Goal: Communication & Community: Answer question/provide support

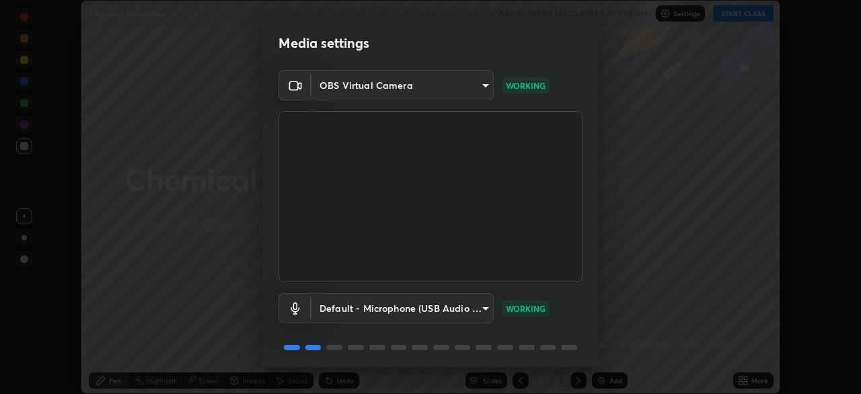
scroll to position [48, 0]
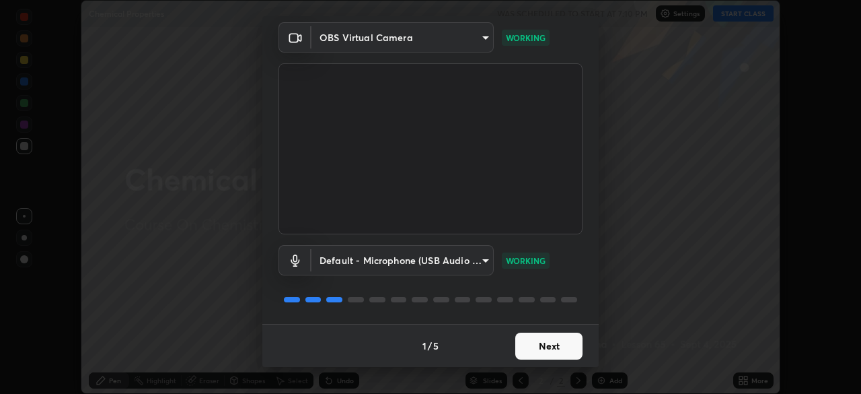
click at [557, 341] on button "Next" at bounding box center [548, 345] width 67 height 27
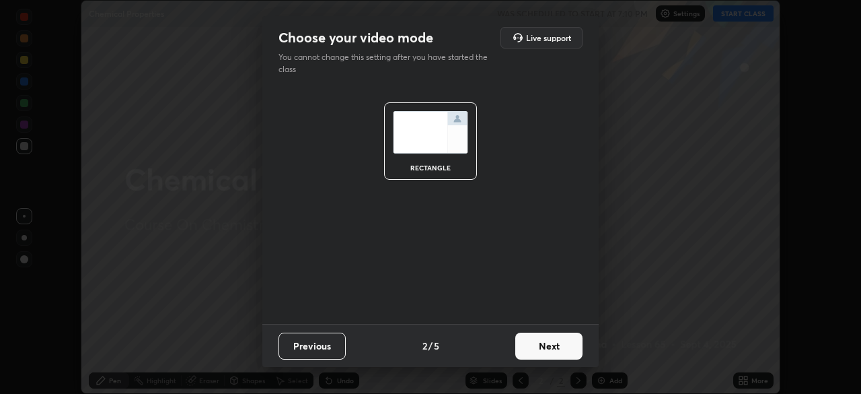
click at [558, 347] on button "Next" at bounding box center [548, 345] width 67 height 27
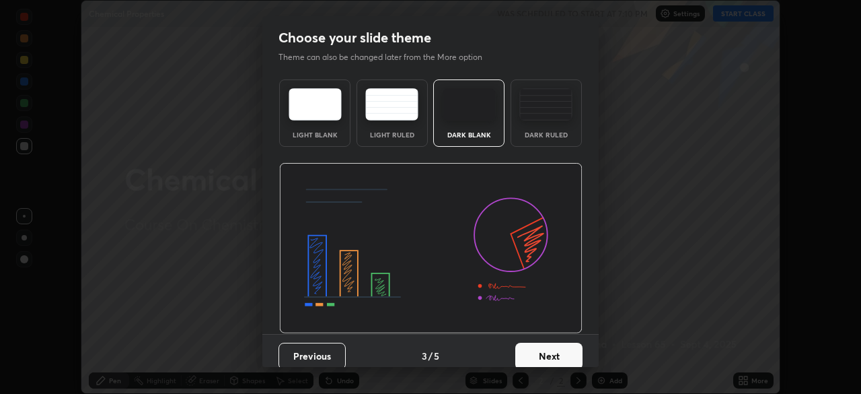
click at [559, 345] on button "Next" at bounding box center [548, 356] width 67 height 27
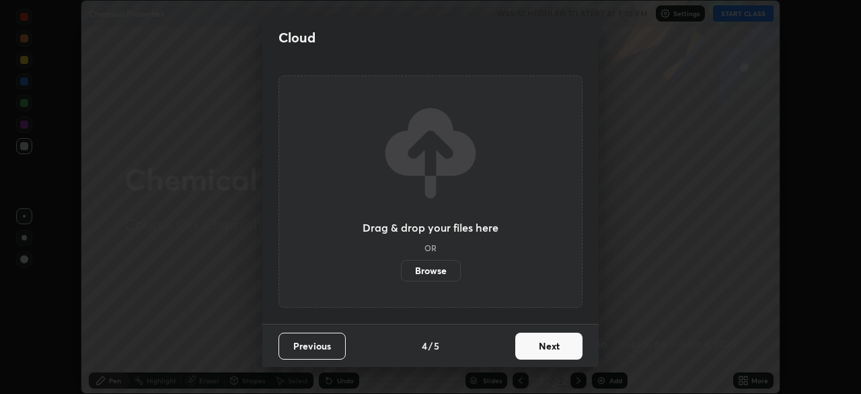
click at [558, 347] on button "Next" at bounding box center [548, 345] width 67 height 27
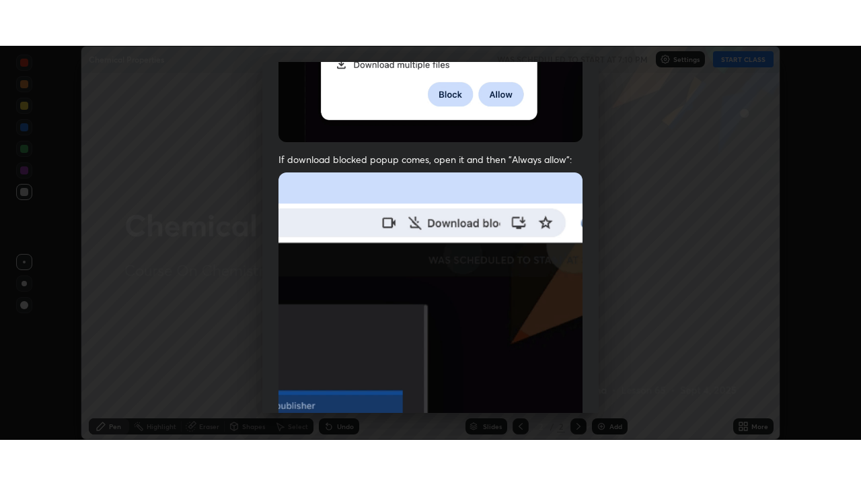
scroll to position [322, 0]
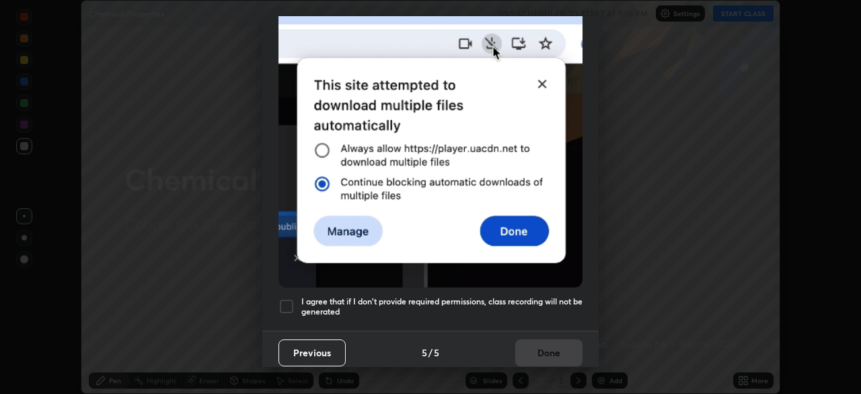
click at [287, 298] on div at bounding box center [287, 306] width 16 height 16
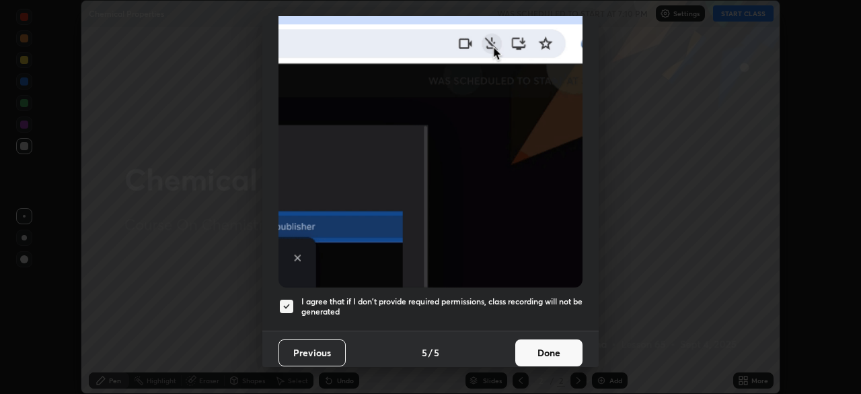
click at [546, 341] on button "Done" at bounding box center [548, 352] width 67 height 27
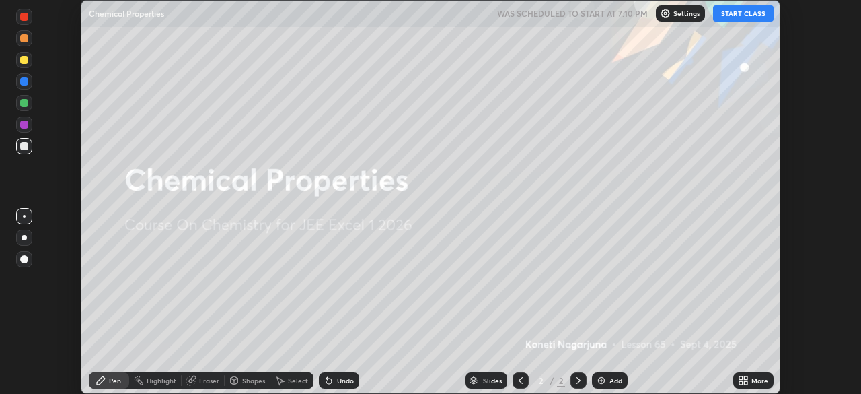
click at [746, 13] on button "START CLASS" at bounding box center [743, 13] width 61 height 16
click at [742, 380] on icon at bounding box center [743, 380] width 11 height 11
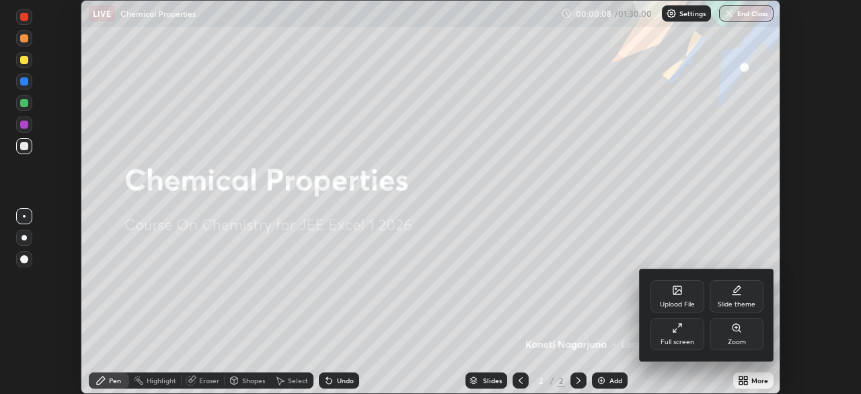
click at [745, 385] on div at bounding box center [430, 197] width 861 height 394
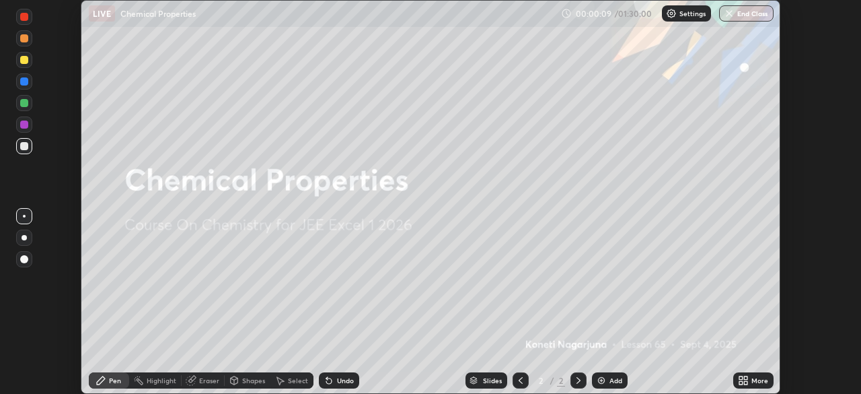
click at [740, 378] on icon at bounding box center [741, 377] width 3 height 3
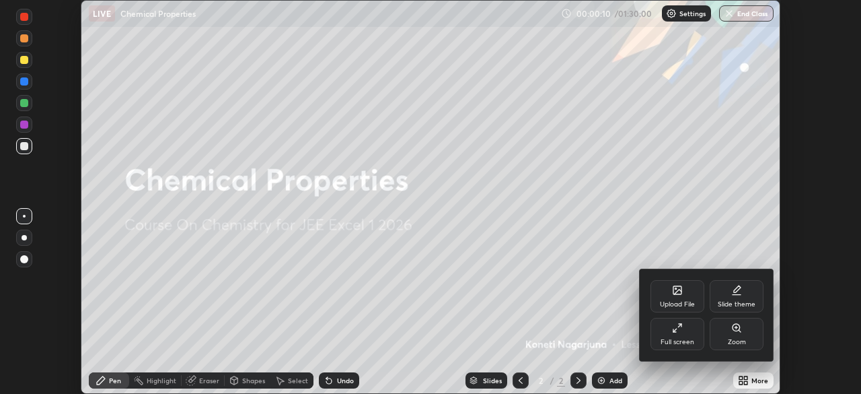
click at [678, 334] on div "Full screen" at bounding box center [678, 334] width 54 height 32
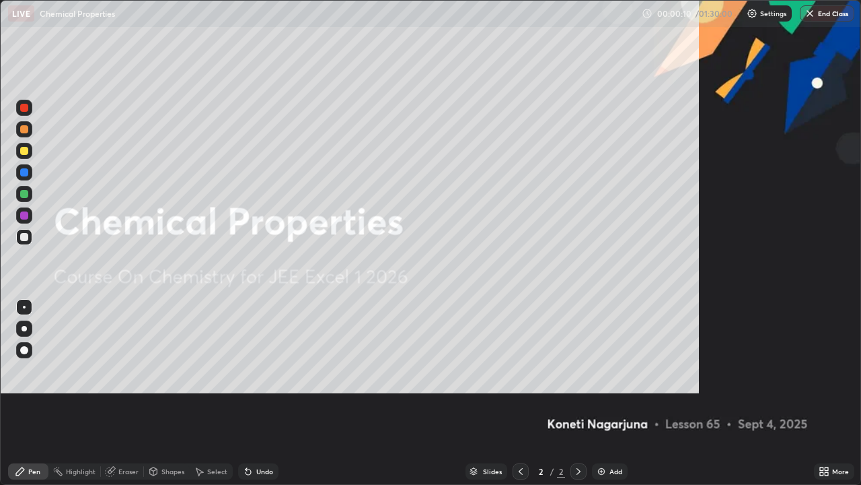
scroll to position [485, 861]
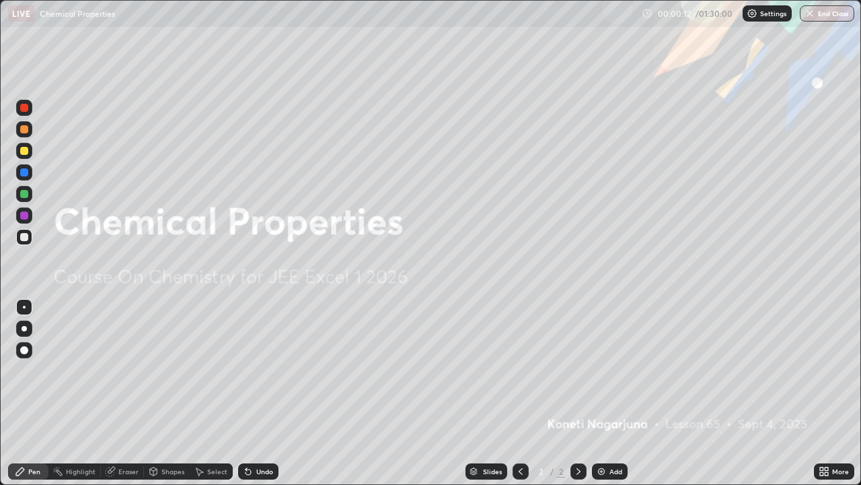
click at [602, 393] on img at bounding box center [601, 471] width 11 height 11
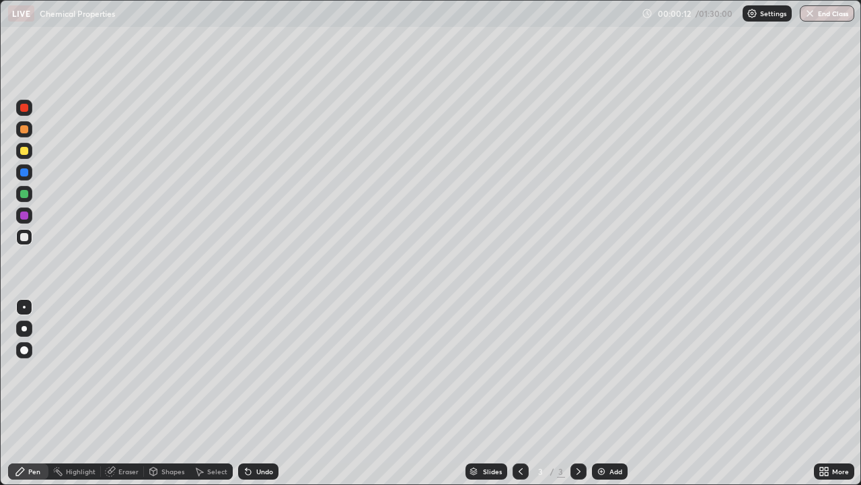
click at [602, 393] on img at bounding box center [601, 471] width 11 height 11
click at [603, 393] on img at bounding box center [601, 471] width 11 height 11
click at [606, 393] on div "Add" at bounding box center [610, 471] width 36 height 16
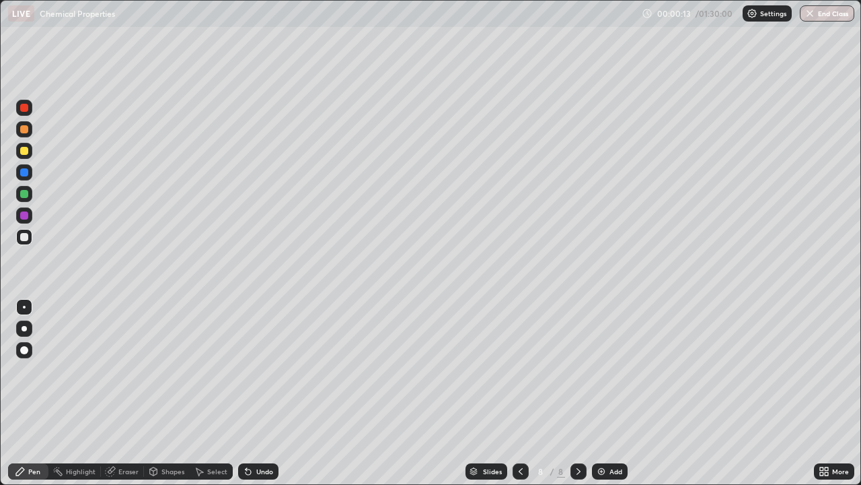
click at [606, 393] on div "Add" at bounding box center [610, 471] width 36 height 16
click at [606, 393] on img at bounding box center [601, 471] width 11 height 11
click at [604, 393] on img at bounding box center [601, 471] width 11 height 11
click at [602, 393] on img at bounding box center [601, 471] width 11 height 11
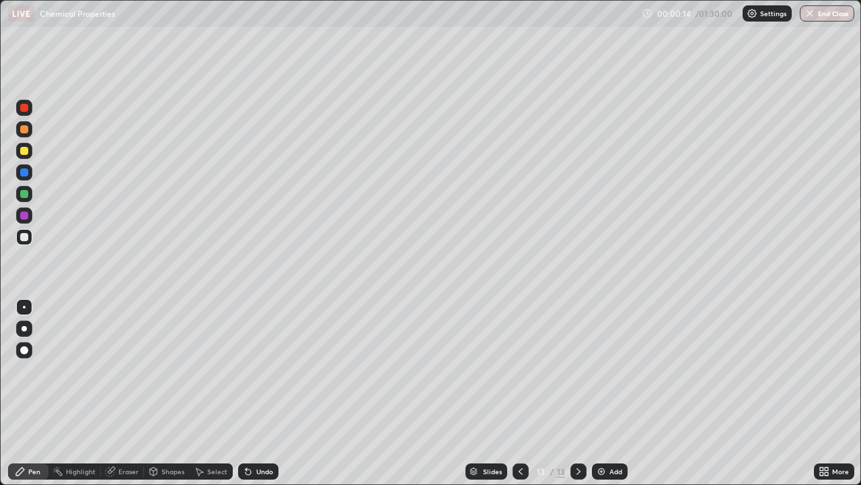
click at [602, 393] on img at bounding box center [601, 471] width 11 height 11
click at [604, 393] on img at bounding box center [601, 471] width 11 height 11
click at [516, 393] on icon at bounding box center [520, 471] width 11 height 11
click at [519, 393] on icon at bounding box center [521, 471] width 4 height 7
click at [520, 393] on icon at bounding box center [521, 471] width 4 height 7
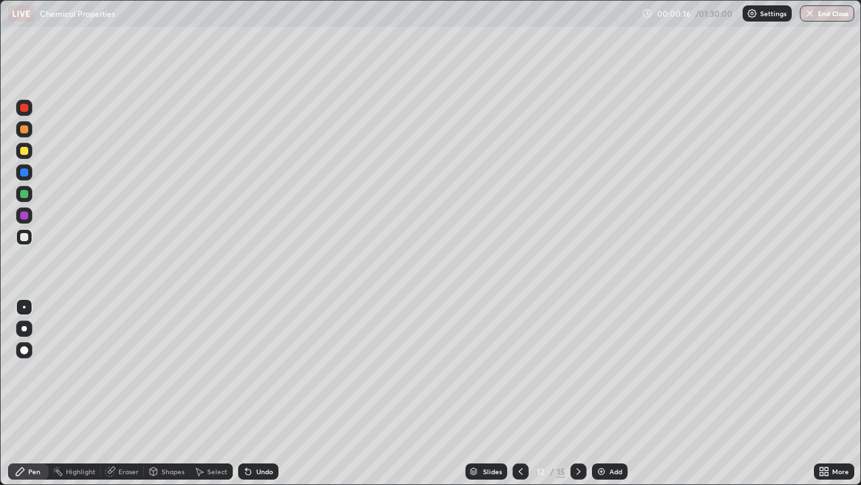
click at [520, 393] on icon at bounding box center [521, 471] width 4 height 7
click at [520, 393] on icon at bounding box center [520, 471] width 11 height 11
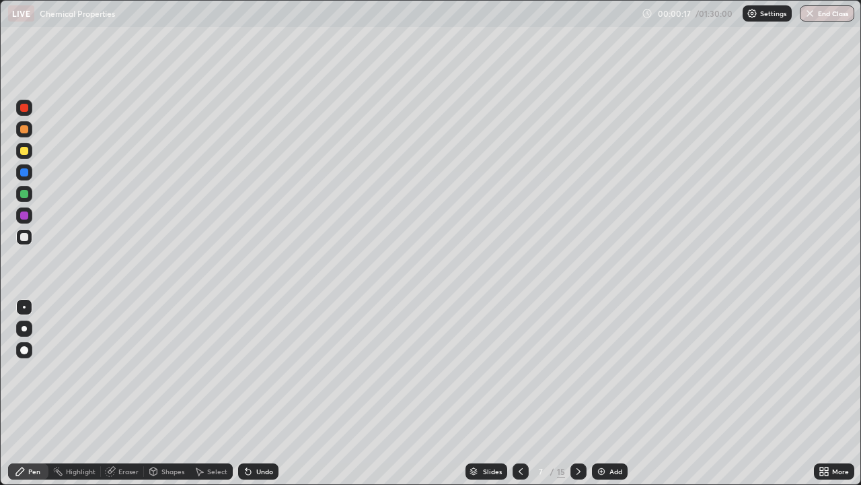
click at [520, 393] on icon at bounding box center [520, 471] width 11 height 11
click at [519, 393] on icon at bounding box center [521, 471] width 4 height 7
click at [520, 393] on icon at bounding box center [520, 471] width 11 height 11
click at [26, 109] on div at bounding box center [24, 108] width 8 height 8
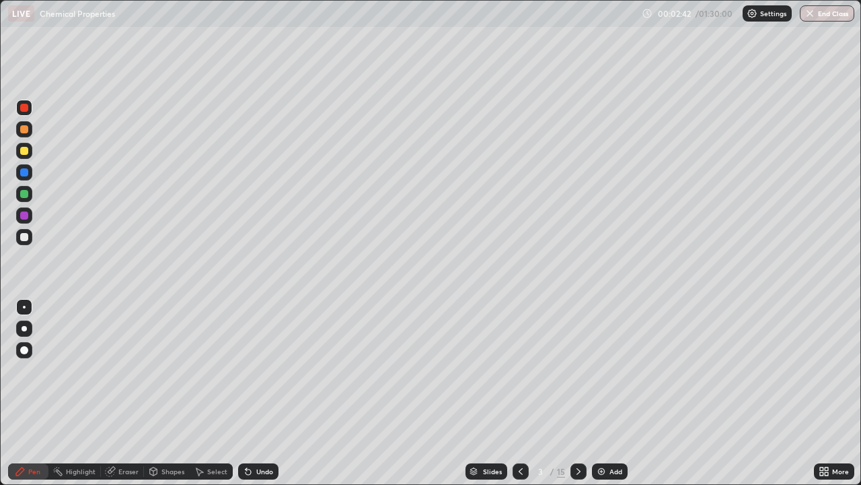
click at [25, 128] on div at bounding box center [24, 129] width 8 height 8
click at [26, 173] on div at bounding box center [24, 172] width 8 height 8
click at [269, 393] on div "Undo" at bounding box center [264, 471] width 17 height 7
click at [265, 393] on div "Undo" at bounding box center [264, 471] width 17 height 7
click at [261, 393] on div "Undo" at bounding box center [264, 471] width 17 height 7
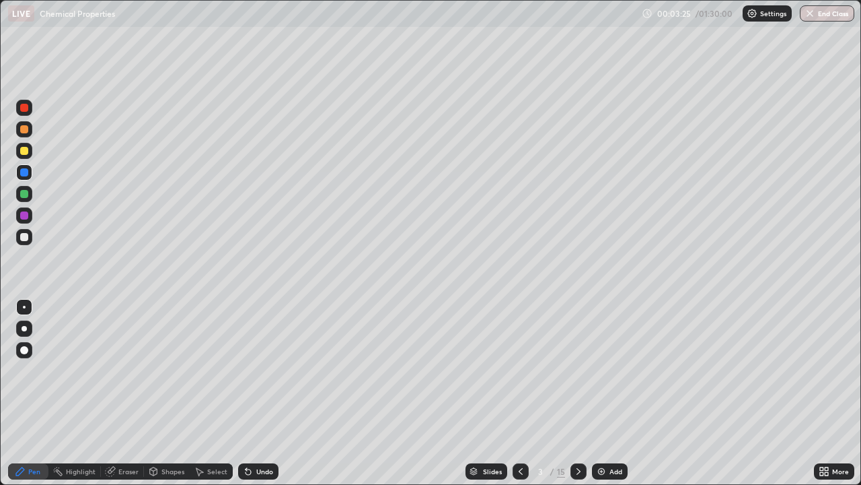
click at [256, 393] on div "Undo" at bounding box center [264, 471] width 17 height 7
click at [254, 393] on div "Undo" at bounding box center [258, 471] width 40 height 16
click at [258, 393] on div "Undo" at bounding box center [264, 471] width 17 height 7
click at [256, 393] on div "Undo" at bounding box center [264, 471] width 17 height 7
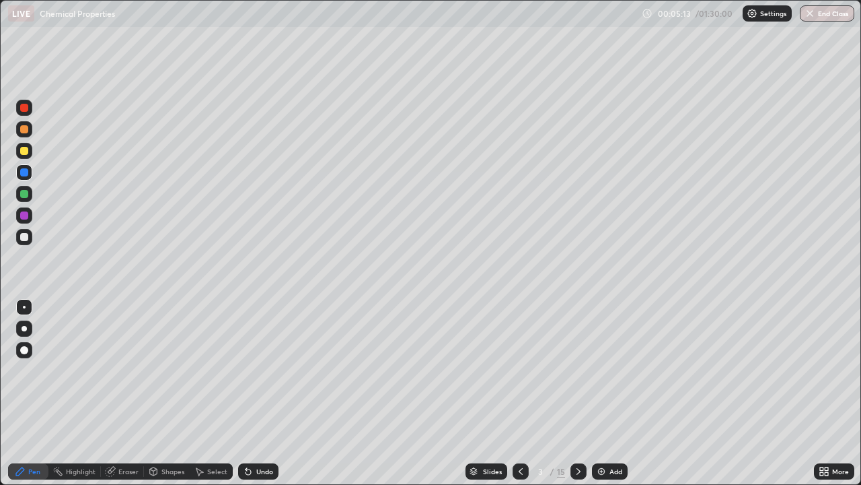
click at [24, 212] on div at bounding box center [24, 215] width 8 height 8
click at [24, 194] on div at bounding box center [24, 194] width 8 height 8
click at [26, 150] on div at bounding box center [24, 151] width 8 height 8
click at [751, 11] on img at bounding box center [752, 13] width 11 height 11
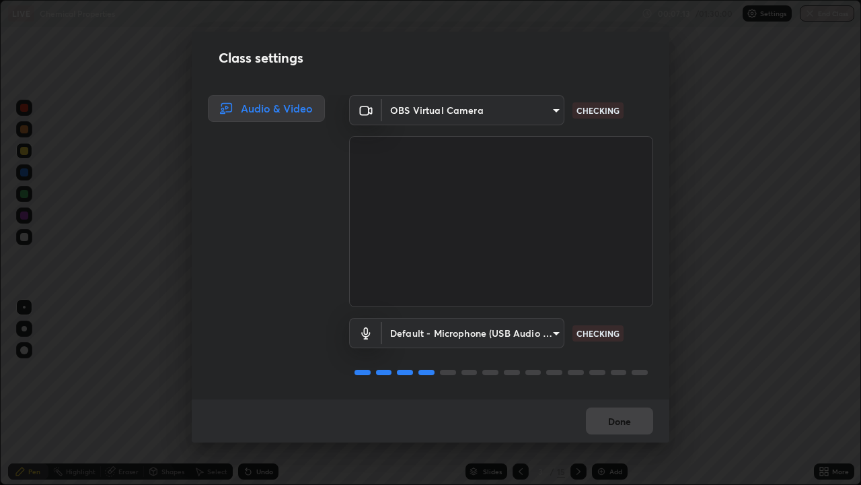
scroll to position [1, 0]
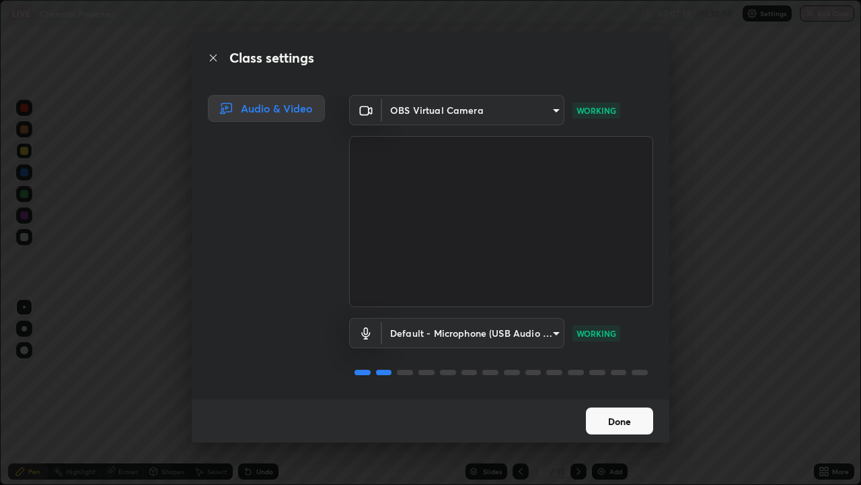
click at [620, 393] on button "Done" at bounding box center [619, 420] width 67 height 27
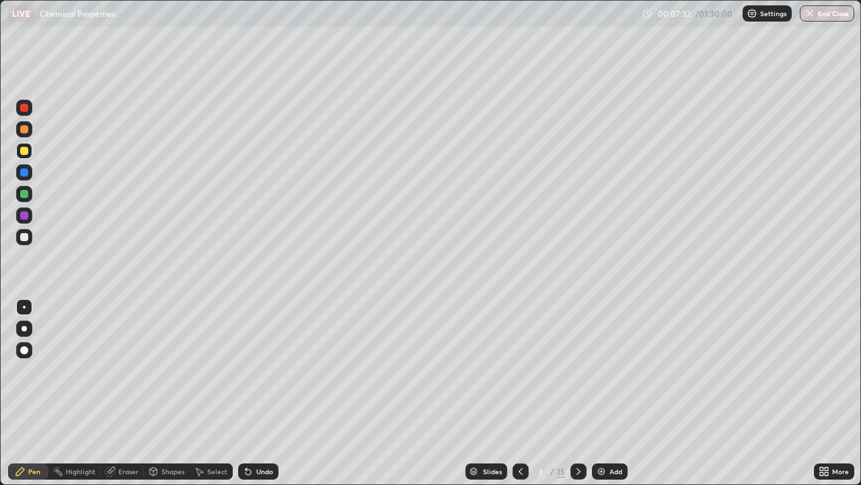
click at [769, 16] on p "Settings" at bounding box center [773, 13] width 26 height 7
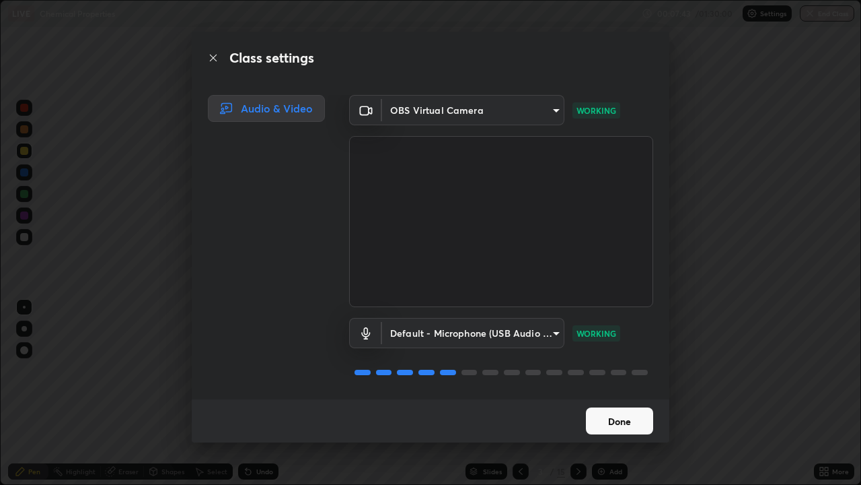
click at [608, 393] on button "Done" at bounding box center [619, 420] width 67 height 27
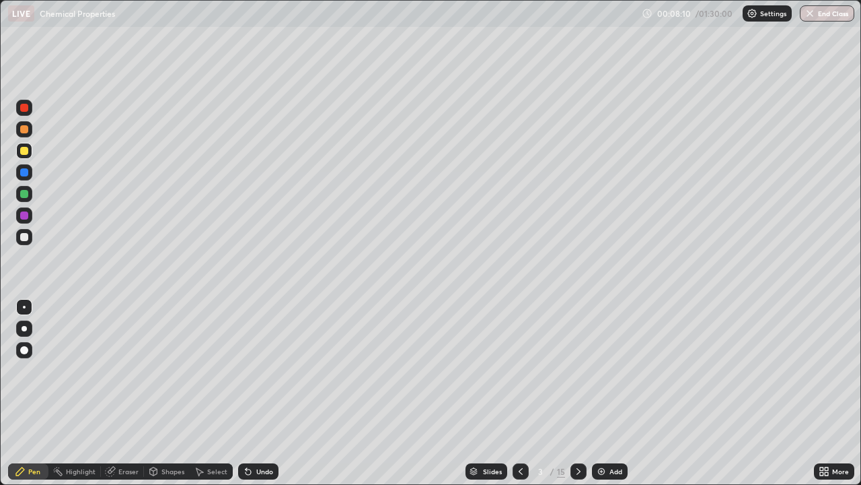
click at [579, 393] on icon at bounding box center [579, 471] width 4 height 7
click at [24, 197] on div at bounding box center [24, 194] width 8 height 8
click at [25, 216] on div at bounding box center [24, 215] width 8 height 8
click at [22, 194] on div at bounding box center [24, 194] width 8 height 8
click at [520, 393] on icon at bounding box center [520, 471] width 11 height 11
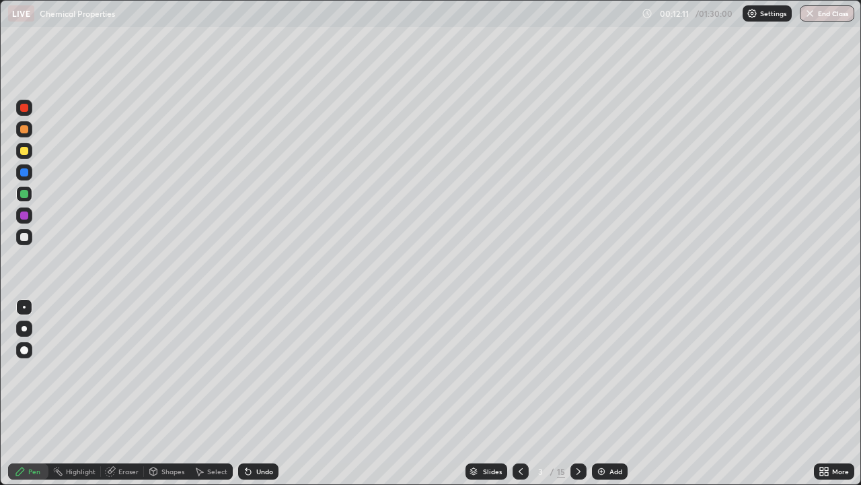
click at [576, 393] on icon at bounding box center [578, 471] width 11 height 11
click at [23, 153] on div at bounding box center [24, 151] width 8 height 8
click at [579, 393] on icon at bounding box center [578, 471] width 11 height 11
click at [252, 393] on div "Undo" at bounding box center [258, 471] width 40 height 16
click at [29, 130] on div at bounding box center [24, 129] width 16 height 16
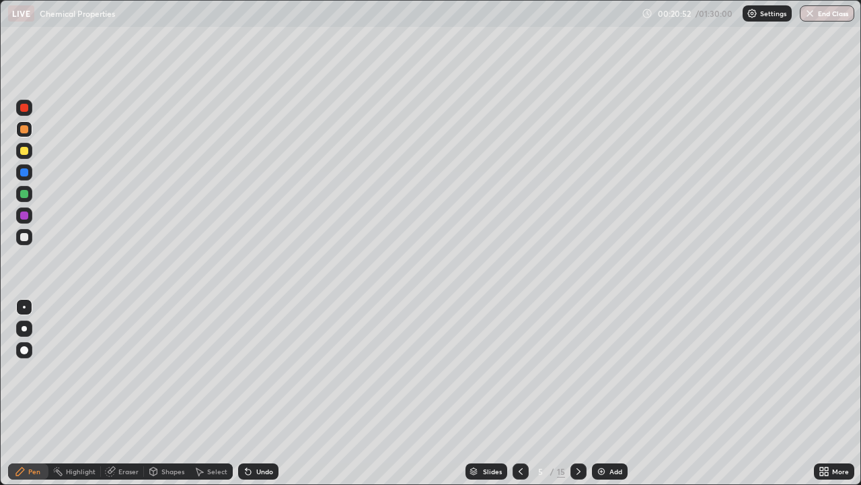
click at [578, 393] on icon at bounding box center [578, 471] width 11 height 11
click at [24, 108] on div at bounding box center [24, 108] width 8 height 8
click at [24, 191] on div at bounding box center [24, 194] width 8 height 8
click at [24, 150] on div at bounding box center [24, 151] width 8 height 8
click at [24, 219] on div at bounding box center [24, 215] width 8 height 8
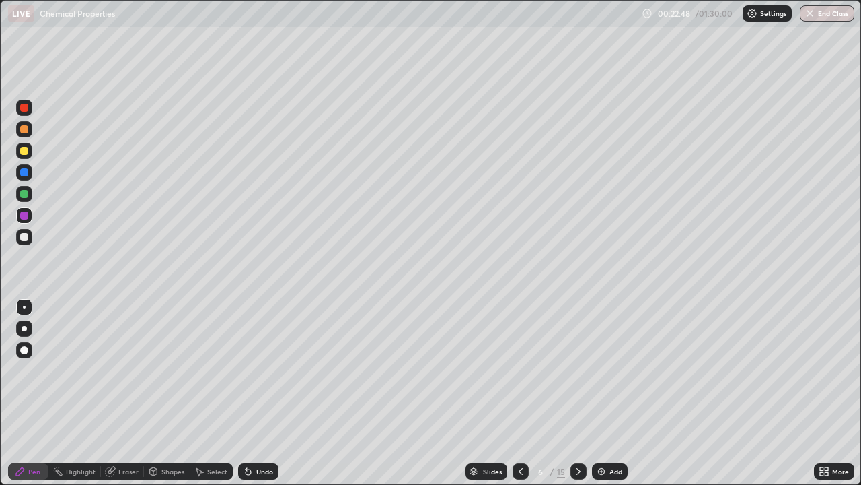
click at [26, 105] on div at bounding box center [24, 108] width 8 height 8
click at [25, 131] on div at bounding box center [24, 129] width 8 height 8
click at [22, 213] on div at bounding box center [24, 215] width 8 height 8
click at [24, 238] on div at bounding box center [24, 237] width 8 height 8
click at [261, 393] on div "Undo" at bounding box center [264, 471] width 17 height 7
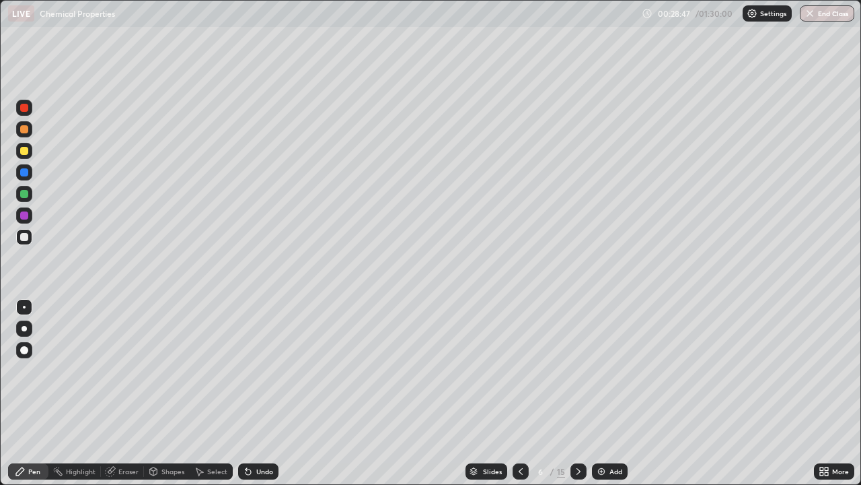
click at [576, 393] on icon at bounding box center [578, 471] width 11 height 11
click at [261, 393] on div "Undo" at bounding box center [264, 471] width 17 height 7
click at [263, 393] on div "Undo" at bounding box center [264, 471] width 17 height 7
click at [262, 393] on div "Undo" at bounding box center [264, 471] width 17 height 7
click at [259, 393] on div "Undo" at bounding box center [264, 471] width 17 height 7
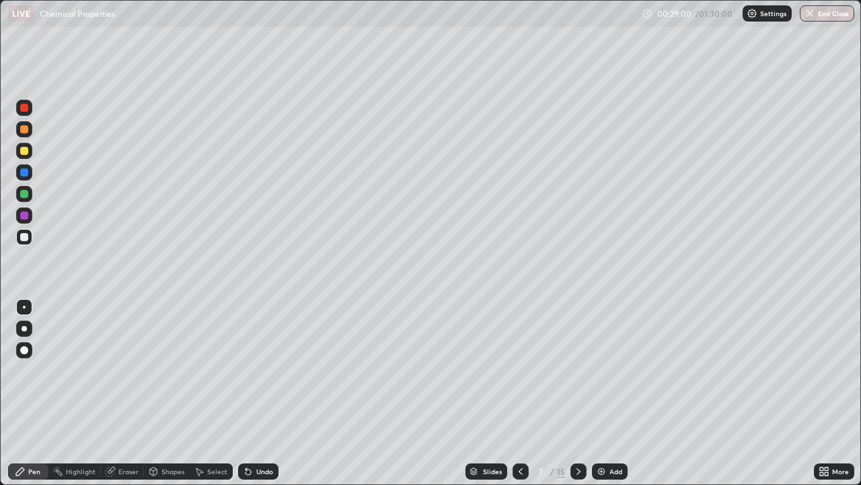
click at [259, 393] on div "Undo" at bounding box center [264, 471] width 17 height 7
click at [24, 154] on div at bounding box center [24, 151] width 8 height 8
click at [577, 393] on icon at bounding box center [578, 471] width 11 height 11
click at [22, 106] on div at bounding box center [24, 108] width 8 height 8
click at [25, 173] on div at bounding box center [24, 172] width 8 height 8
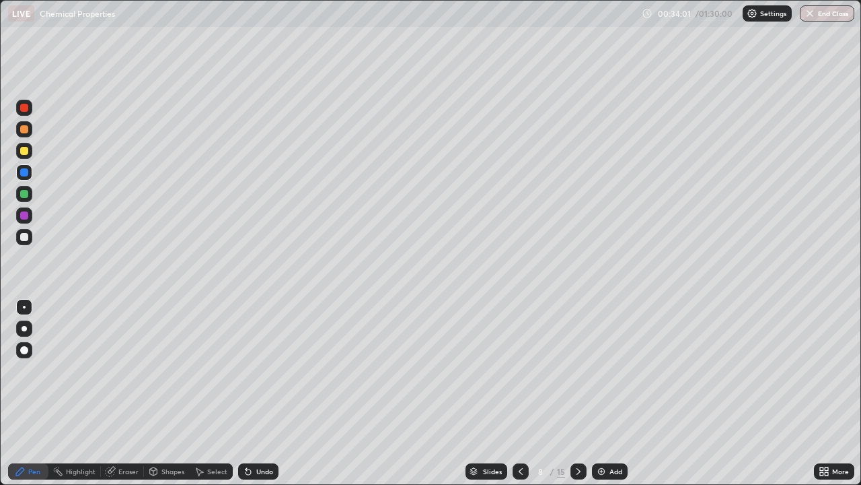
click at [22, 215] on div at bounding box center [24, 215] width 8 height 8
click at [258, 393] on div "Undo" at bounding box center [264, 471] width 17 height 7
click at [261, 393] on div "Undo" at bounding box center [264, 471] width 17 height 7
click at [26, 153] on div at bounding box center [24, 151] width 8 height 8
click at [24, 110] on div at bounding box center [24, 108] width 8 height 8
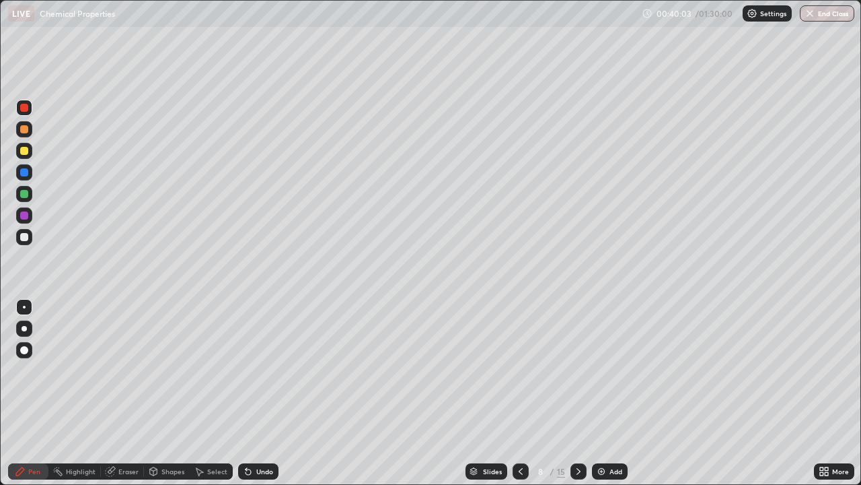
click at [577, 393] on icon at bounding box center [578, 471] width 11 height 11
click at [24, 149] on div at bounding box center [24, 151] width 8 height 8
click at [23, 152] on div at bounding box center [24, 151] width 8 height 8
click at [24, 172] on div at bounding box center [24, 172] width 8 height 8
click at [22, 151] on div at bounding box center [24, 151] width 8 height 8
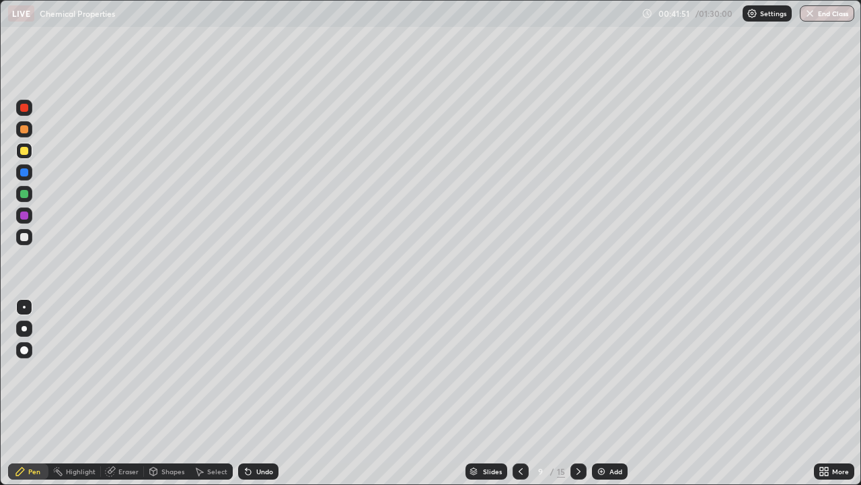
click at [19, 215] on div at bounding box center [24, 215] width 16 height 16
click at [577, 393] on icon at bounding box center [578, 471] width 11 height 11
click at [24, 104] on div at bounding box center [24, 108] width 8 height 8
click at [249, 393] on icon at bounding box center [248, 471] width 5 height 5
click at [248, 393] on icon at bounding box center [248, 471] width 11 height 11
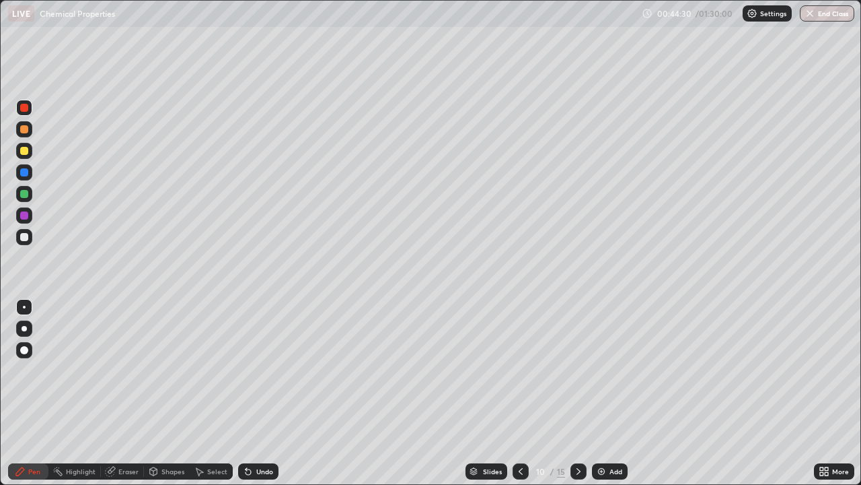
click at [252, 393] on div "Undo" at bounding box center [258, 471] width 40 height 16
click at [253, 393] on div "Undo" at bounding box center [258, 471] width 40 height 16
click at [251, 393] on icon at bounding box center [248, 471] width 11 height 11
click at [252, 393] on div "Undo" at bounding box center [258, 471] width 40 height 16
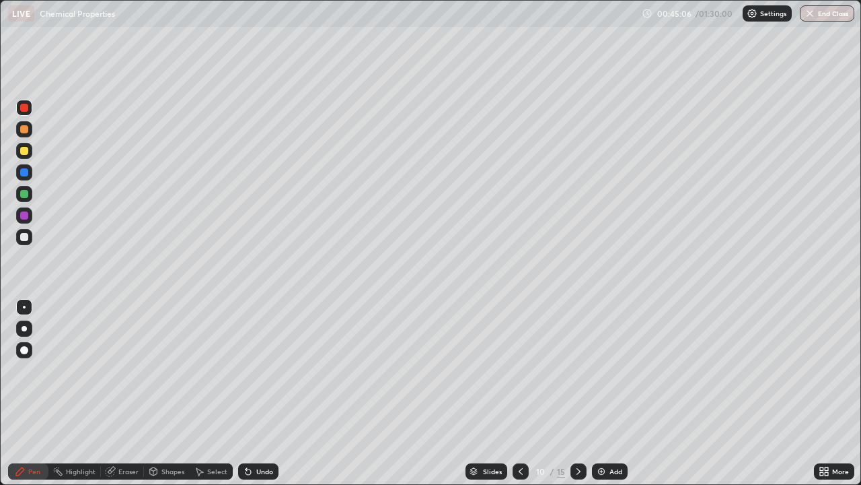
click at [252, 393] on div "Undo" at bounding box center [258, 471] width 40 height 16
click at [118, 393] on div "Eraser" at bounding box center [128, 471] width 20 height 7
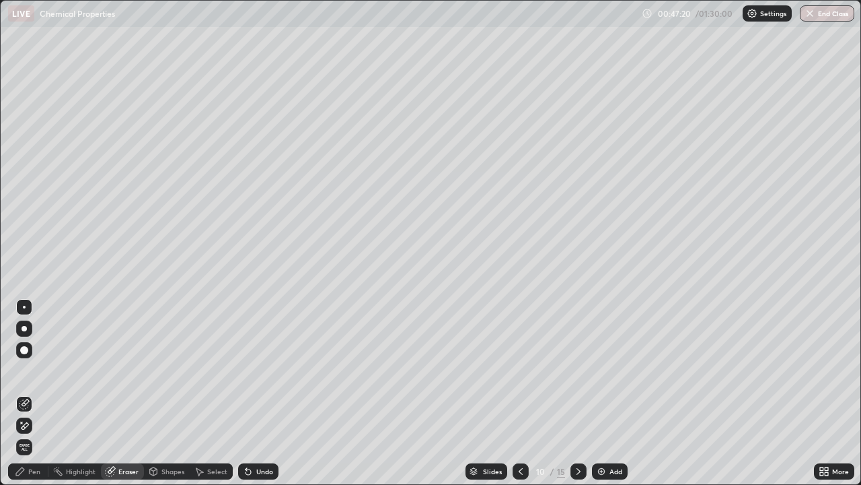
click at [34, 393] on div "Pen" at bounding box center [34, 471] width 12 height 7
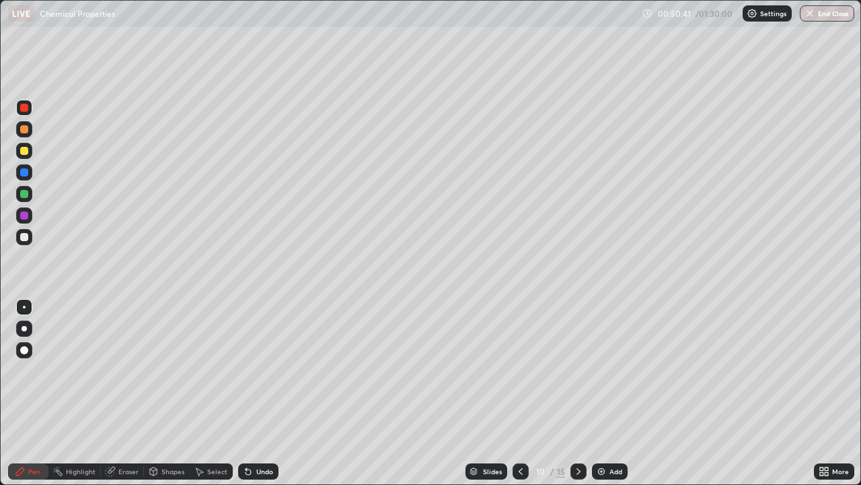
click at [22, 149] on div at bounding box center [24, 151] width 8 height 8
click at [24, 194] on div at bounding box center [24, 194] width 8 height 8
click at [26, 213] on div at bounding box center [24, 215] width 8 height 8
click at [22, 194] on div at bounding box center [24, 194] width 8 height 8
click at [579, 393] on icon at bounding box center [578, 471] width 11 height 11
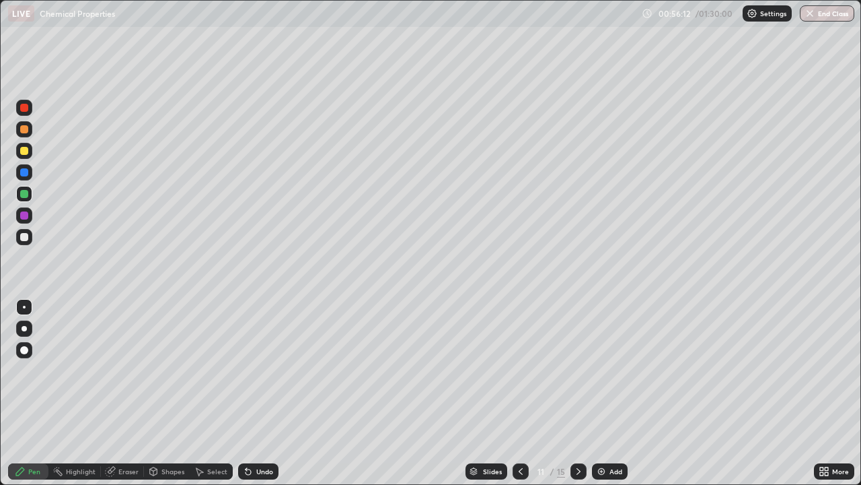
click at [26, 172] on div at bounding box center [24, 172] width 8 height 8
click at [24, 196] on div at bounding box center [24, 194] width 8 height 8
click at [256, 393] on div "Undo" at bounding box center [264, 471] width 17 height 7
click at [267, 393] on div "Undo" at bounding box center [264, 471] width 17 height 7
click at [263, 393] on div "Undo" at bounding box center [264, 471] width 17 height 7
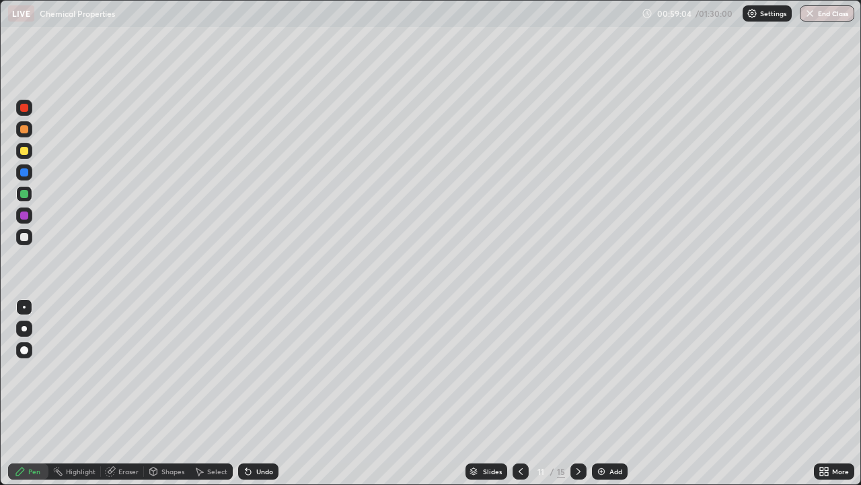
click at [518, 393] on icon at bounding box center [520, 471] width 11 height 11
click at [577, 393] on icon at bounding box center [578, 471] width 11 height 11
click at [577, 393] on icon at bounding box center [579, 471] width 4 height 7
click at [24, 237] on div at bounding box center [24, 237] width 8 height 8
click at [258, 393] on div "Undo" at bounding box center [258, 471] width 40 height 16
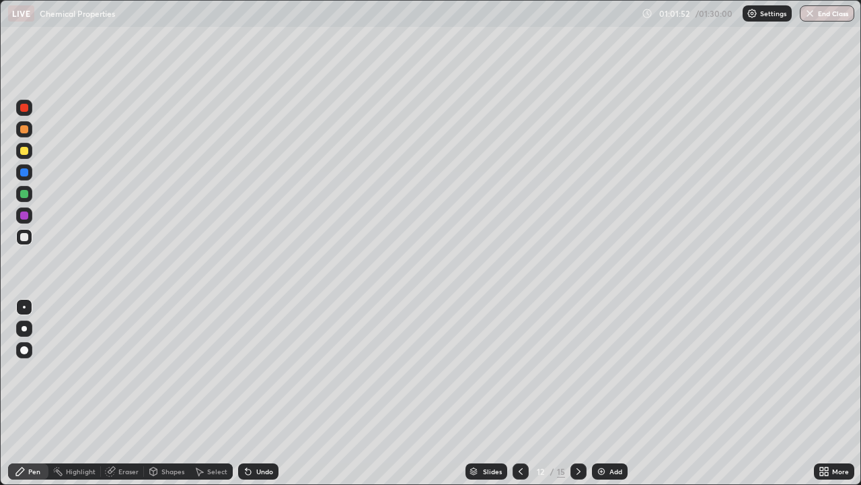
click at [26, 152] on div at bounding box center [24, 151] width 8 height 8
click at [24, 107] on div at bounding box center [24, 108] width 8 height 8
click at [215, 393] on div "Select" at bounding box center [217, 471] width 20 height 7
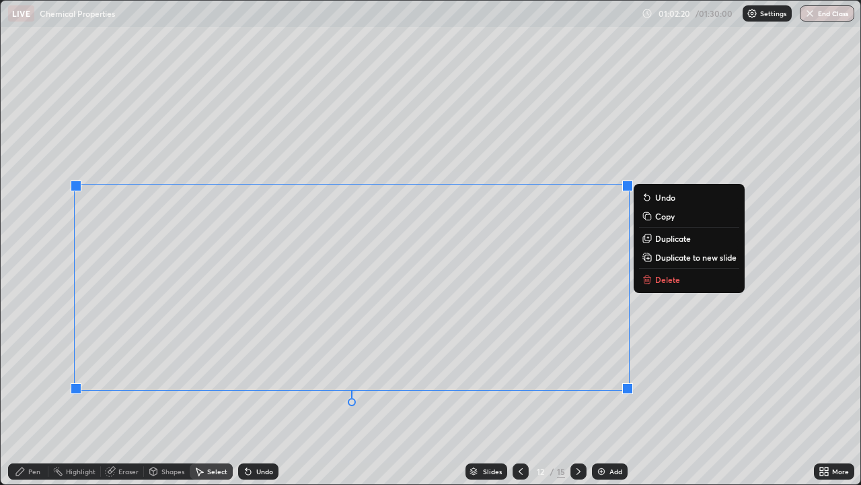
click at [656, 281] on p "Delete" at bounding box center [667, 279] width 25 height 11
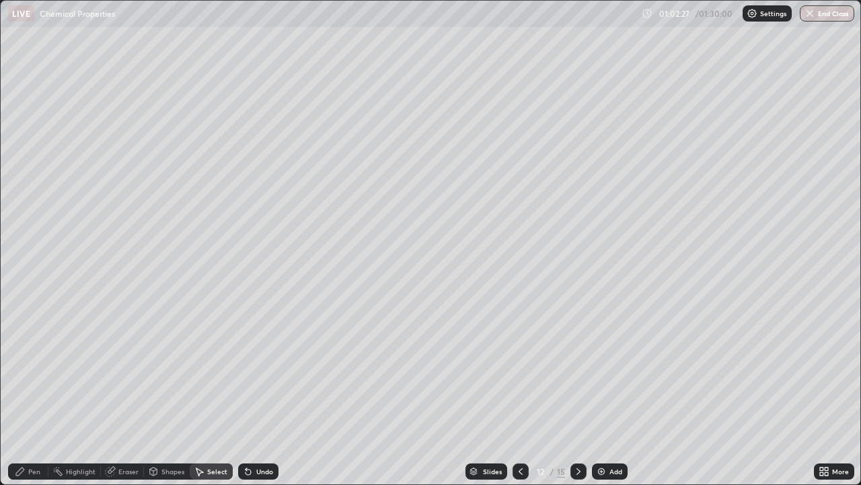
click at [34, 393] on div "Pen" at bounding box center [34, 471] width 12 height 7
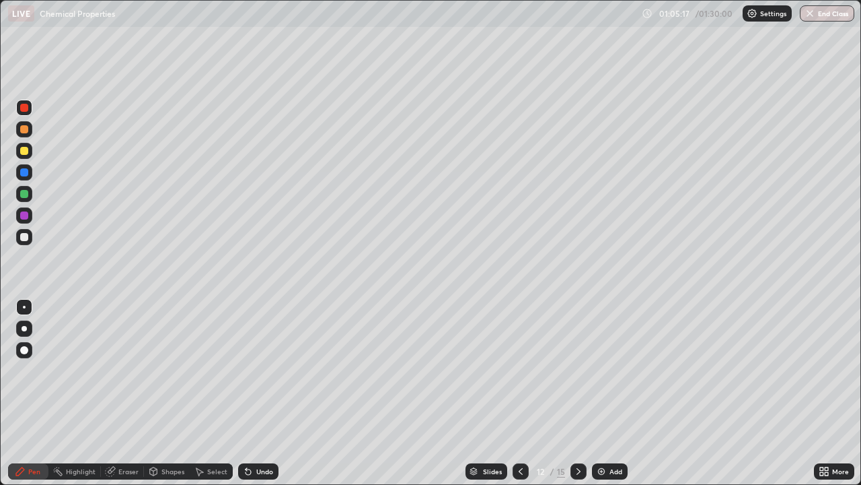
click at [23, 152] on div at bounding box center [24, 151] width 8 height 8
click at [24, 174] on div at bounding box center [24, 172] width 8 height 8
click at [25, 130] on div at bounding box center [24, 129] width 8 height 8
click at [118, 393] on div "Eraser" at bounding box center [128, 471] width 20 height 7
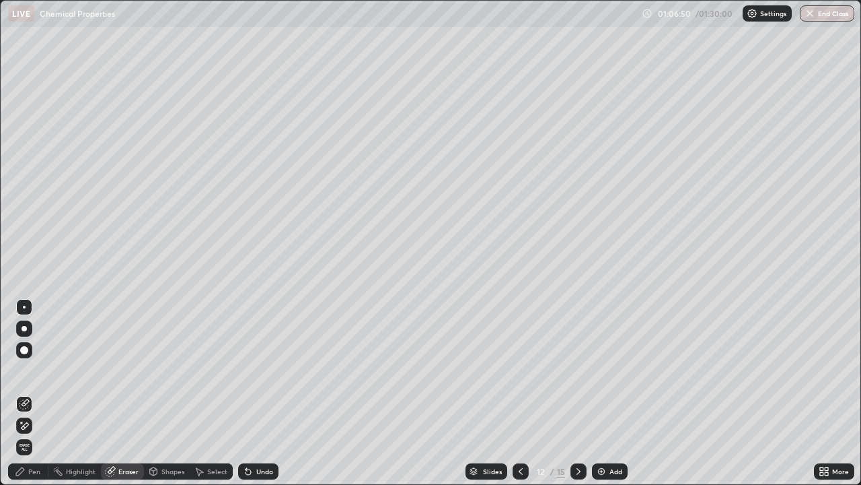
click at [25, 393] on icon at bounding box center [24, 403] width 11 height 11
click at [28, 393] on div "Pen" at bounding box center [28, 471] width 40 height 16
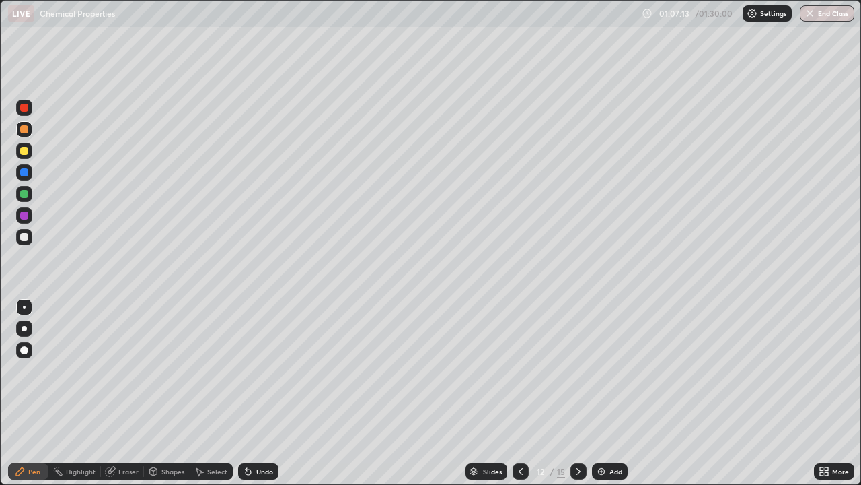
click at [24, 171] on div at bounding box center [24, 172] width 8 height 8
click at [263, 393] on div "Undo" at bounding box center [264, 471] width 17 height 7
click at [259, 393] on div "Undo" at bounding box center [258, 471] width 40 height 16
click at [256, 393] on div "Undo" at bounding box center [264, 471] width 17 height 7
click at [261, 393] on div "Undo" at bounding box center [264, 471] width 17 height 7
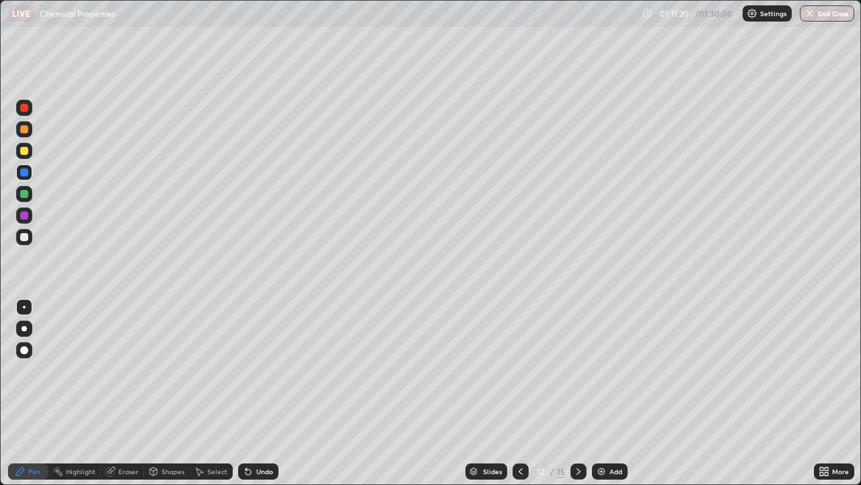
click at [264, 393] on div "Undo" at bounding box center [264, 471] width 17 height 7
click at [266, 393] on div "Undo" at bounding box center [264, 471] width 17 height 7
click at [266, 393] on div "Undo" at bounding box center [258, 471] width 40 height 16
click at [31, 219] on div at bounding box center [24, 215] width 16 height 16
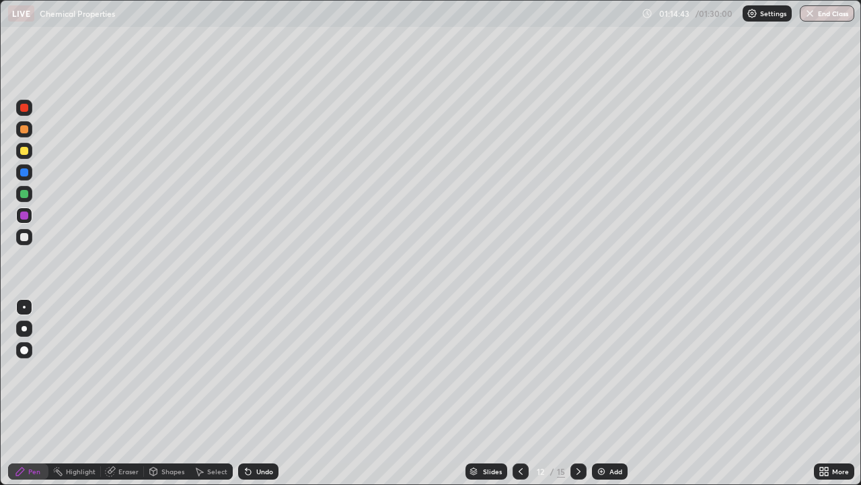
click at [520, 393] on icon at bounding box center [520, 471] width 11 height 11
click at [602, 393] on img at bounding box center [601, 471] width 11 height 11
click at [26, 152] on div at bounding box center [24, 151] width 8 height 8
click at [21, 172] on div at bounding box center [24, 172] width 8 height 8
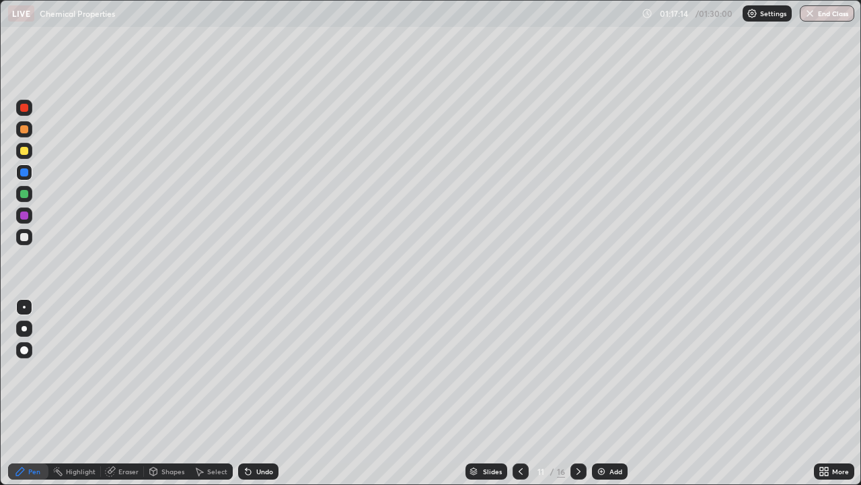
click at [520, 393] on icon at bounding box center [520, 471] width 11 height 11
click at [576, 393] on icon at bounding box center [578, 471] width 11 height 11
click at [577, 393] on icon at bounding box center [578, 471] width 11 height 11
click at [579, 393] on icon at bounding box center [578, 471] width 11 height 11
click at [577, 393] on icon at bounding box center [578, 471] width 11 height 11
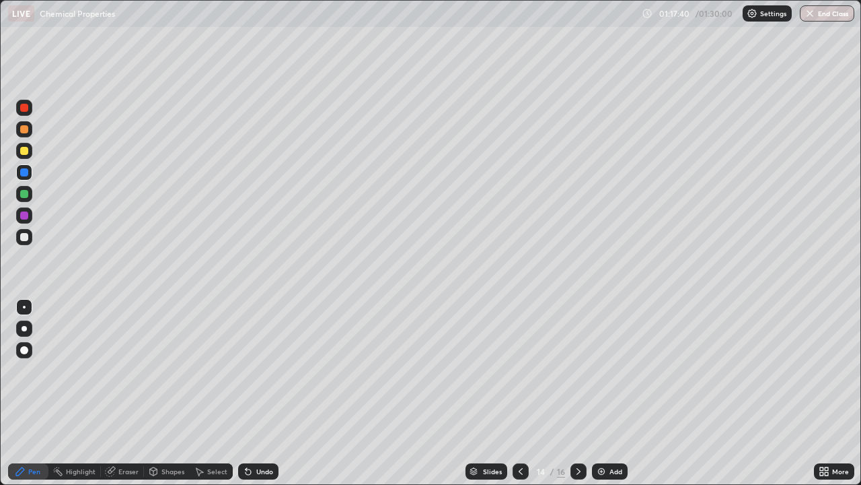
click at [27, 104] on div at bounding box center [24, 108] width 8 height 8
click at [25, 193] on div at bounding box center [24, 194] width 8 height 8
click at [23, 214] on div at bounding box center [24, 215] width 8 height 8
click at [20, 240] on div at bounding box center [24, 237] width 16 height 16
click at [26, 149] on div at bounding box center [24, 151] width 8 height 8
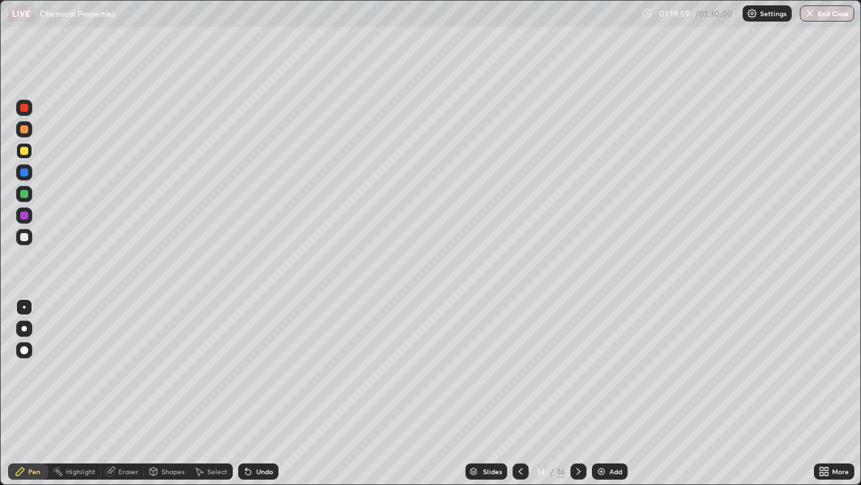
click at [22, 215] on div at bounding box center [24, 215] width 8 height 8
click at [207, 393] on div "Select" at bounding box center [217, 471] width 20 height 7
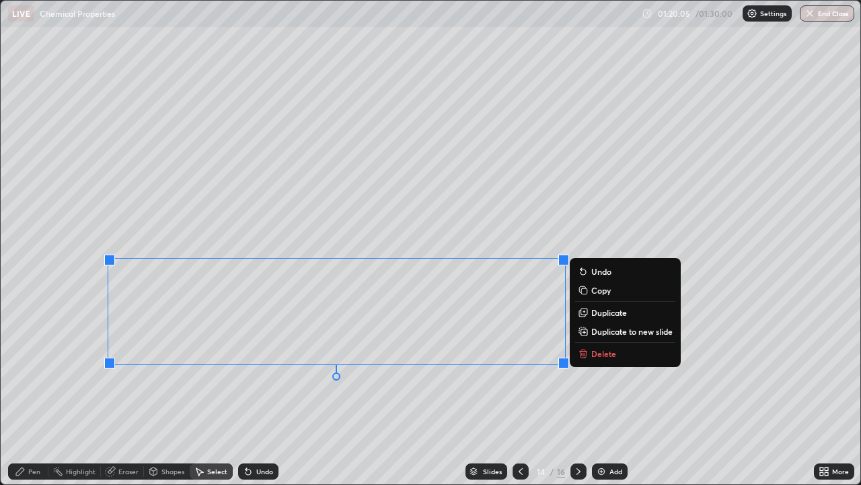
click at [598, 353] on p "Delete" at bounding box center [604, 353] width 25 height 11
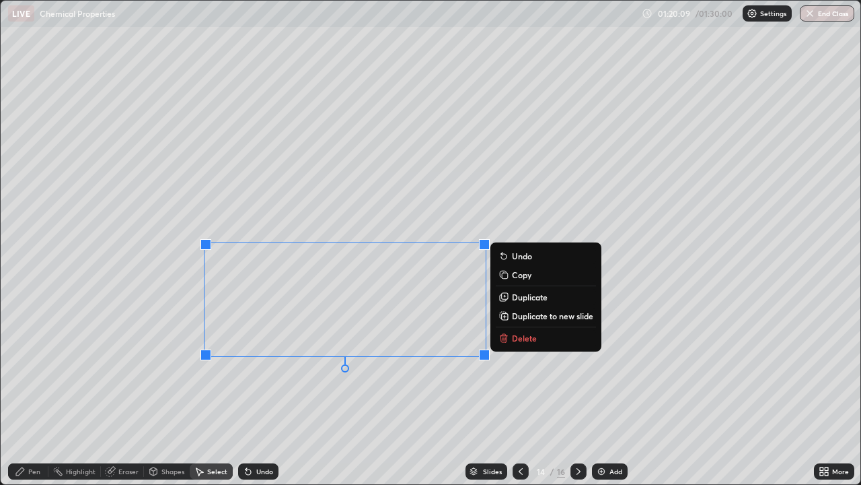
click at [531, 343] on button "Delete" at bounding box center [546, 338] width 100 height 16
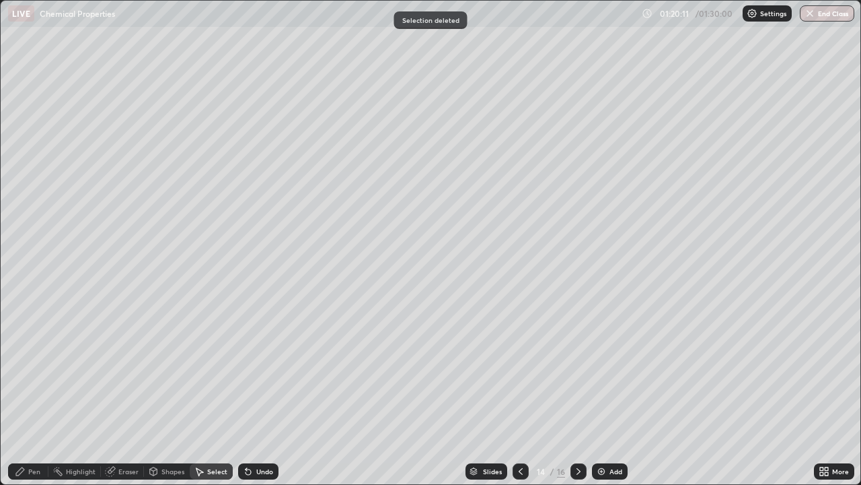
click at [29, 393] on div "Pen" at bounding box center [28, 471] width 40 height 16
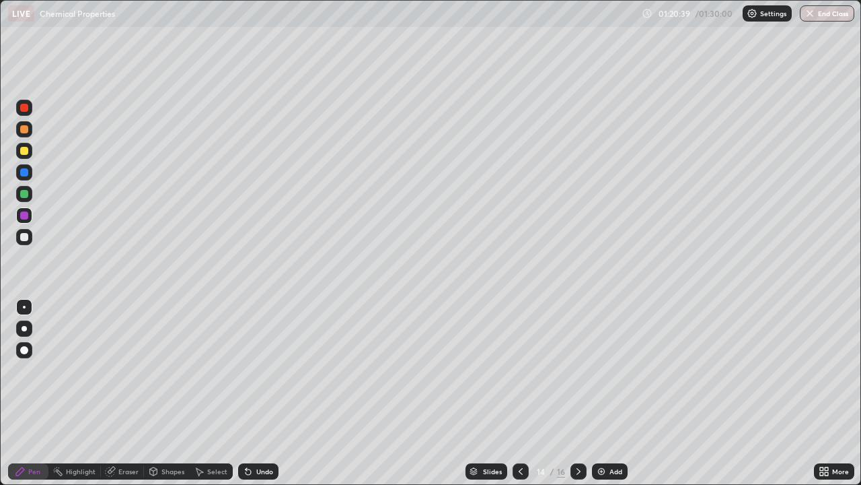
click at [22, 193] on div at bounding box center [24, 194] width 8 height 8
click at [22, 149] on div at bounding box center [24, 151] width 8 height 8
click at [23, 234] on div at bounding box center [24, 237] width 8 height 8
click at [23, 216] on div at bounding box center [24, 215] width 8 height 8
click at [22, 196] on div at bounding box center [24, 194] width 8 height 8
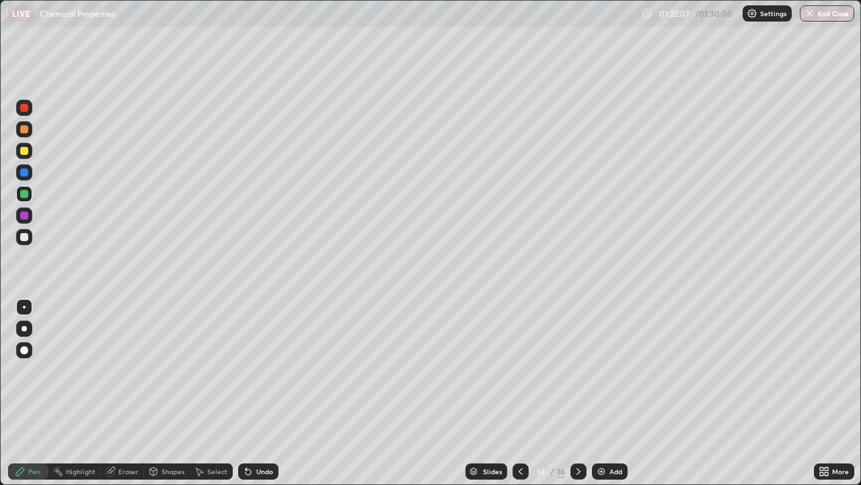
click at [21, 216] on div at bounding box center [24, 215] width 8 height 8
click at [261, 393] on div "Undo" at bounding box center [264, 471] width 17 height 7
click at [264, 393] on div "Undo" at bounding box center [264, 471] width 17 height 7
click at [22, 193] on div at bounding box center [24, 194] width 8 height 8
click at [577, 393] on icon at bounding box center [578, 471] width 11 height 11
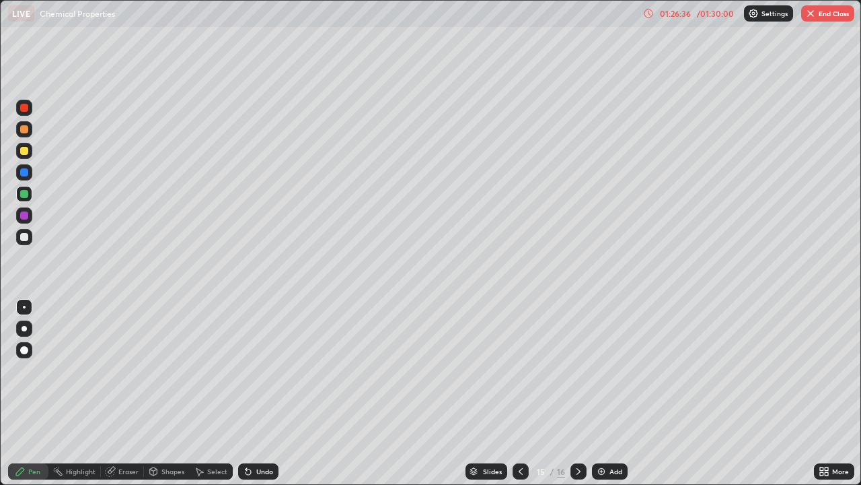
click at [520, 393] on icon at bounding box center [520, 471] width 11 height 11
click at [577, 393] on icon at bounding box center [579, 471] width 4 height 7
click at [26, 107] on div at bounding box center [24, 108] width 8 height 8
click at [28, 153] on div at bounding box center [24, 151] width 8 height 8
click at [518, 393] on icon at bounding box center [520, 471] width 11 height 11
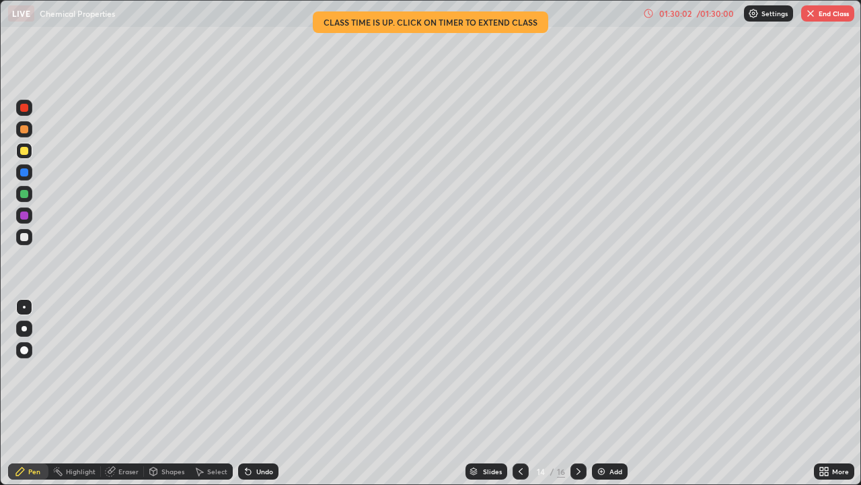
click at [579, 393] on icon at bounding box center [579, 471] width 4 height 7
click at [826, 13] on button "End Class" at bounding box center [828, 13] width 53 height 16
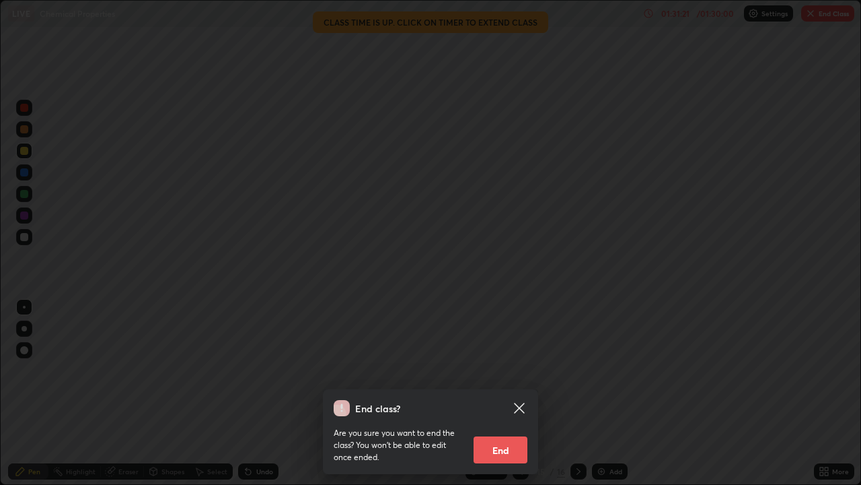
click at [503, 393] on button "End" at bounding box center [501, 449] width 54 height 27
